Goal: Information Seeking & Learning: Understand process/instructions

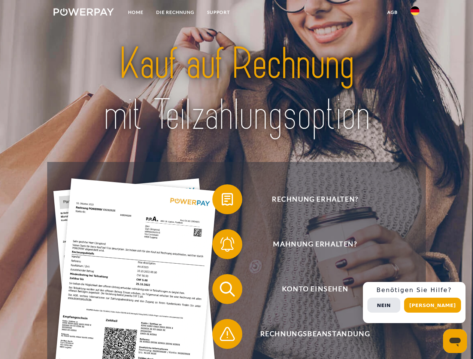
click at [83, 13] on img at bounding box center [84, 11] width 60 height 7
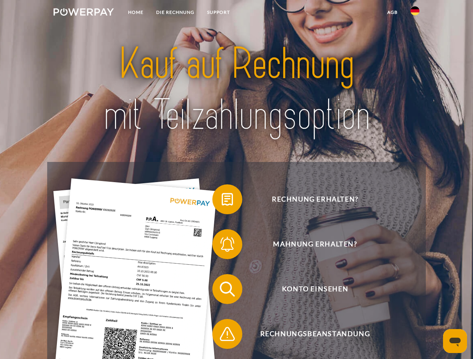
click at [415, 13] on img at bounding box center [414, 10] width 9 height 9
click at [392, 12] on link "agb" at bounding box center [392, 12] width 23 height 13
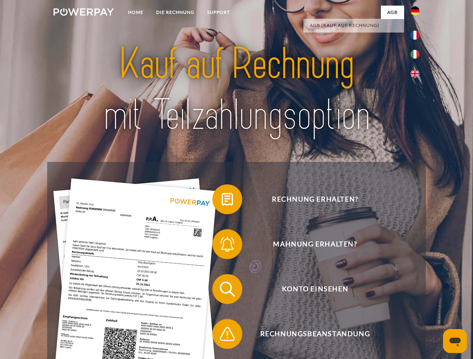
click at [222, 201] on span at bounding box center [215, 199] width 37 height 37
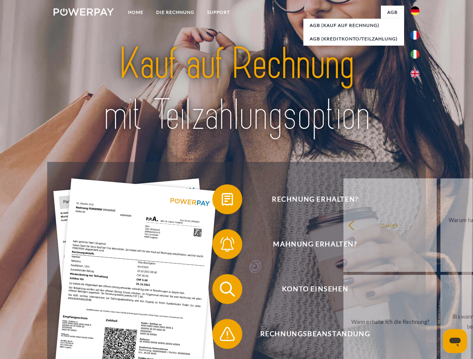
click at [222, 246] on div "Rechnung erhalten? Mahnung erhalten? Konto einsehen" at bounding box center [236, 311] width 378 height 299
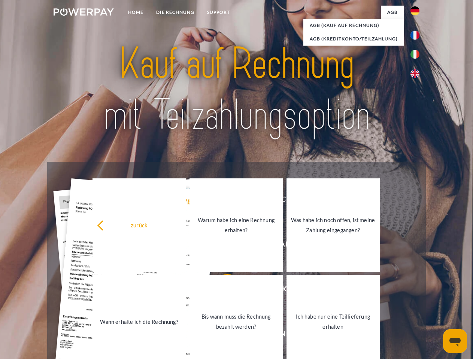
click at [222, 291] on link "Bis wann muss die Rechnung bezahlt werden?" at bounding box center [235, 322] width 93 height 94
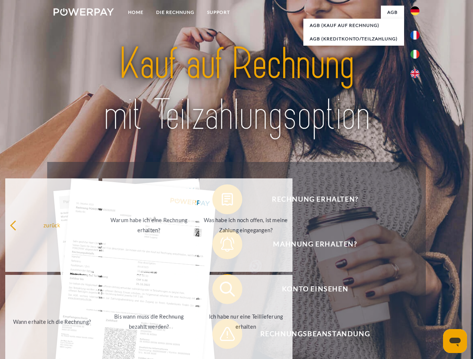
click at [222, 336] on span at bounding box center [215, 334] width 37 height 37
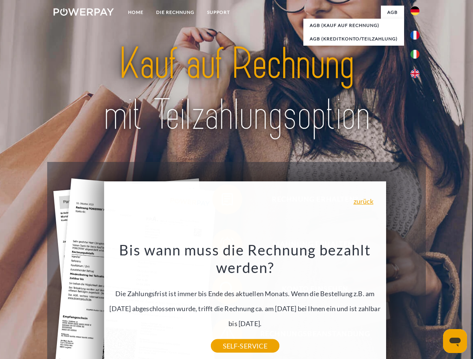
click at [417, 303] on div "Rechnung erhalten? Mahnung erhalten? Konto einsehen" at bounding box center [236, 311] width 378 height 299
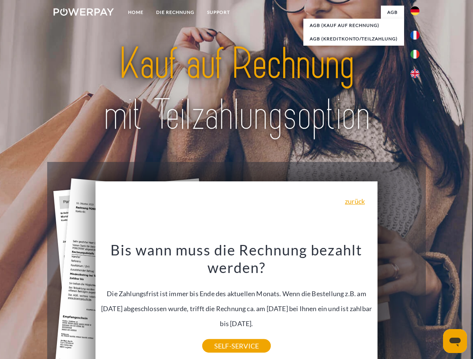
click at [398, 304] on span "Konto einsehen" at bounding box center [314, 289] width 183 height 30
click at [435, 305] on header "Home DIE RECHNUNG SUPPORT" at bounding box center [236, 258] width 473 height 517
